Goal: Information Seeking & Learning: Learn about a topic

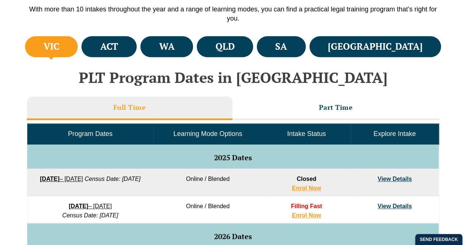
scroll to position [277, 0]
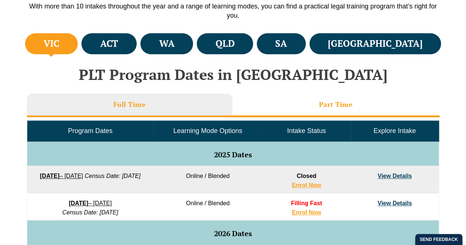
click at [295, 95] on li "Part Time" at bounding box center [336, 106] width 207 height 24
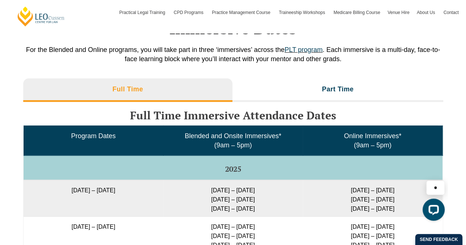
scroll to position [1044, 0]
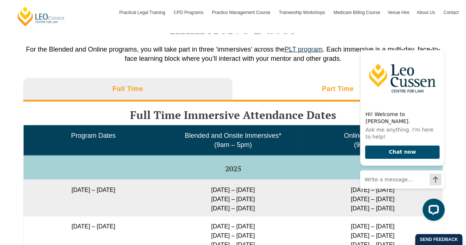
click at [330, 85] on h3 "Part Time" at bounding box center [338, 89] width 32 height 8
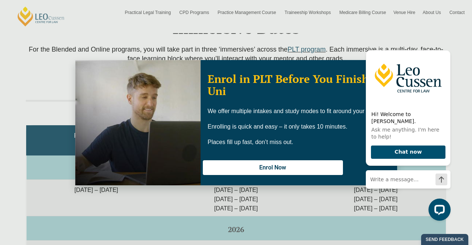
click at [308, 211] on div "Enrol in PLT Before You Finish Uni We offer multiple intakes and study modes to…" at bounding box center [236, 122] width 472 height 245
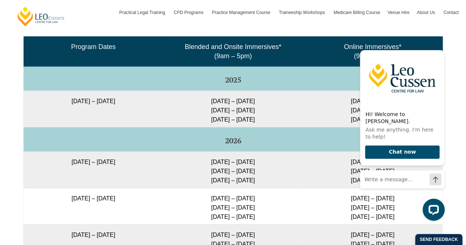
scroll to position [1136, 0]
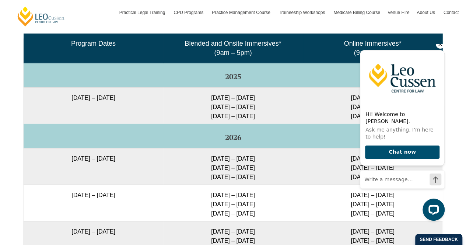
click at [442, 49] on icon "Hide greeting" at bounding box center [440, 44] width 9 height 9
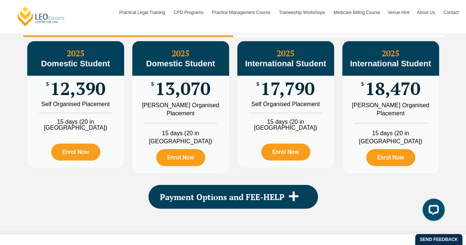
scroll to position [794, 0]
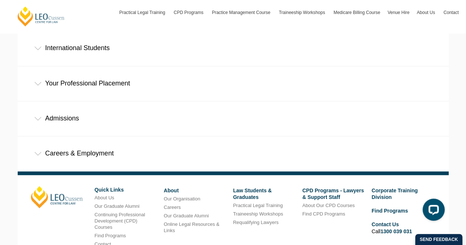
scroll to position [443, 0]
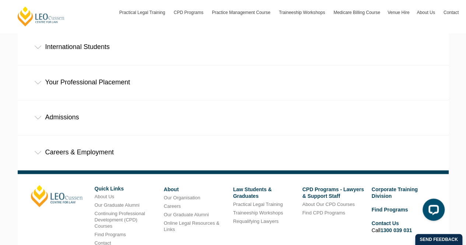
click at [43, 135] on div "Careers & Employment" at bounding box center [233, 152] width 431 height 34
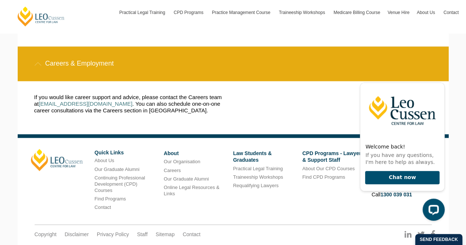
scroll to position [532, 0]
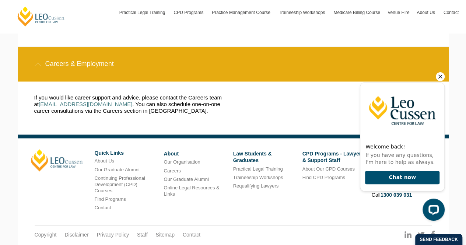
click at [441, 73] on icon "Hide greeting" at bounding box center [440, 76] width 9 height 9
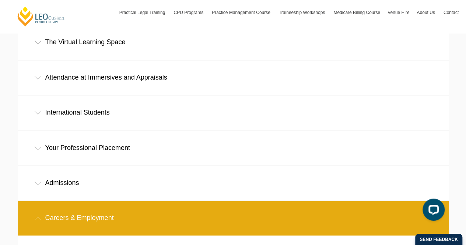
scroll to position [377, 0]
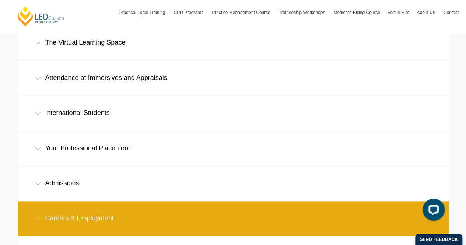
click at [96, 166] on div "Admissions" at bounding box center [233, 183] width 431 height 34
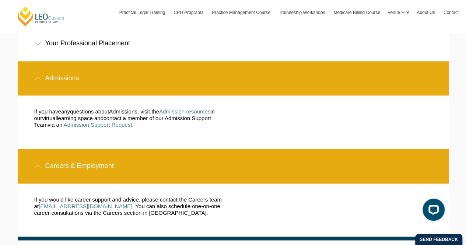
scroll to position [483, 0]
